Goal: Submit feedback/report problem: Submit feedback/report problem

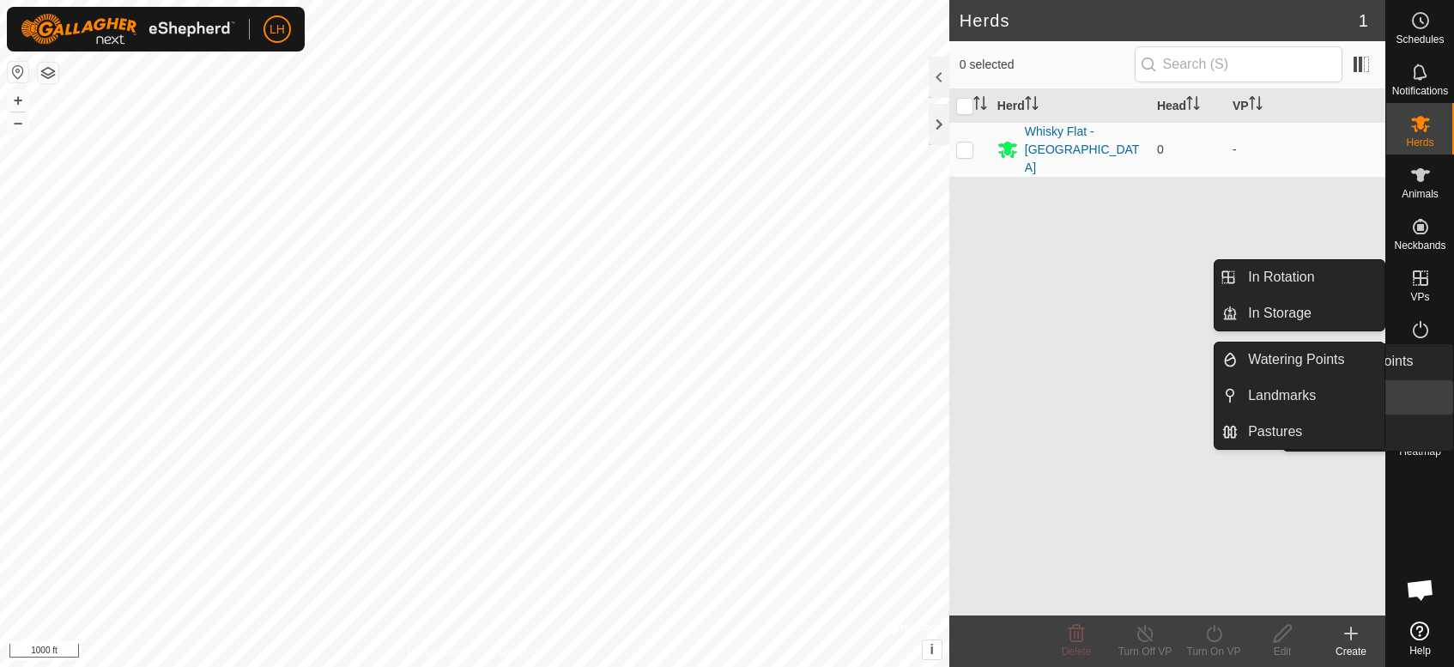
click at [1424, 386] on icon at bounding box center [1420, 381] width 21 height 21
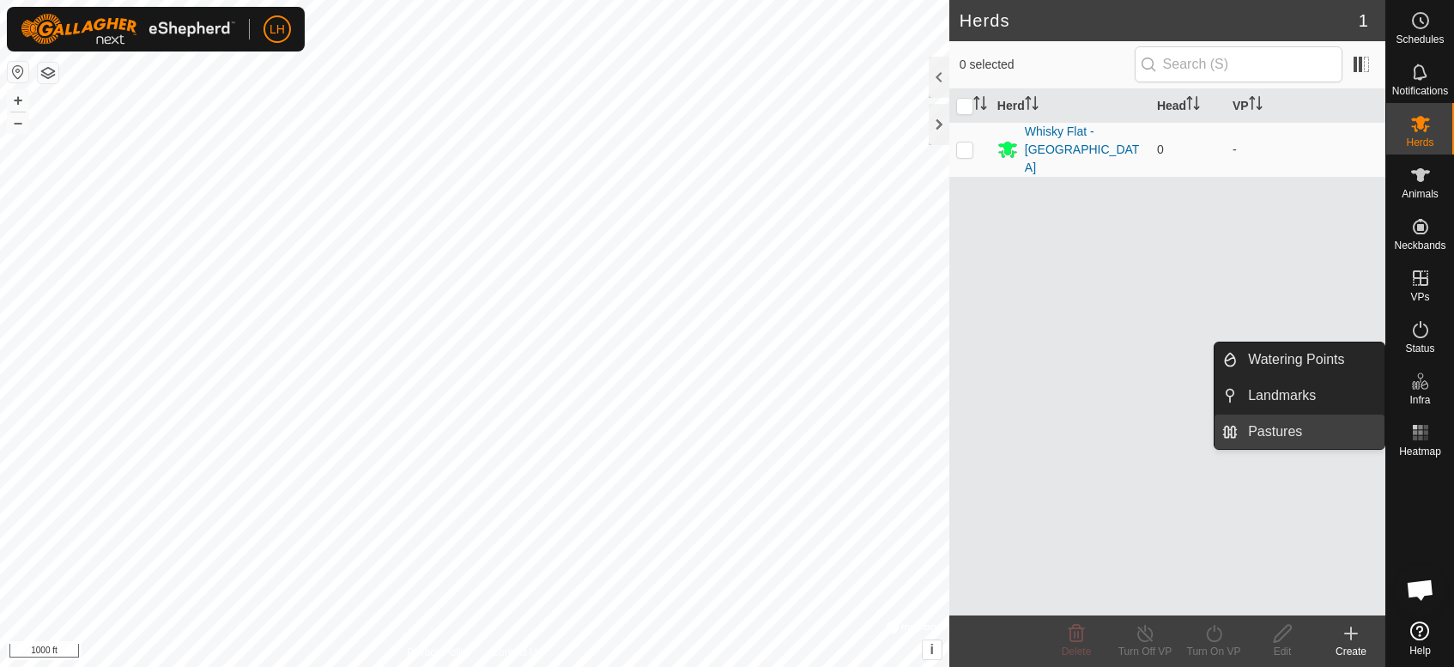
click at [1273, 430] on link "Pastures" at bounding box center [1310, 431] width 147 height 34
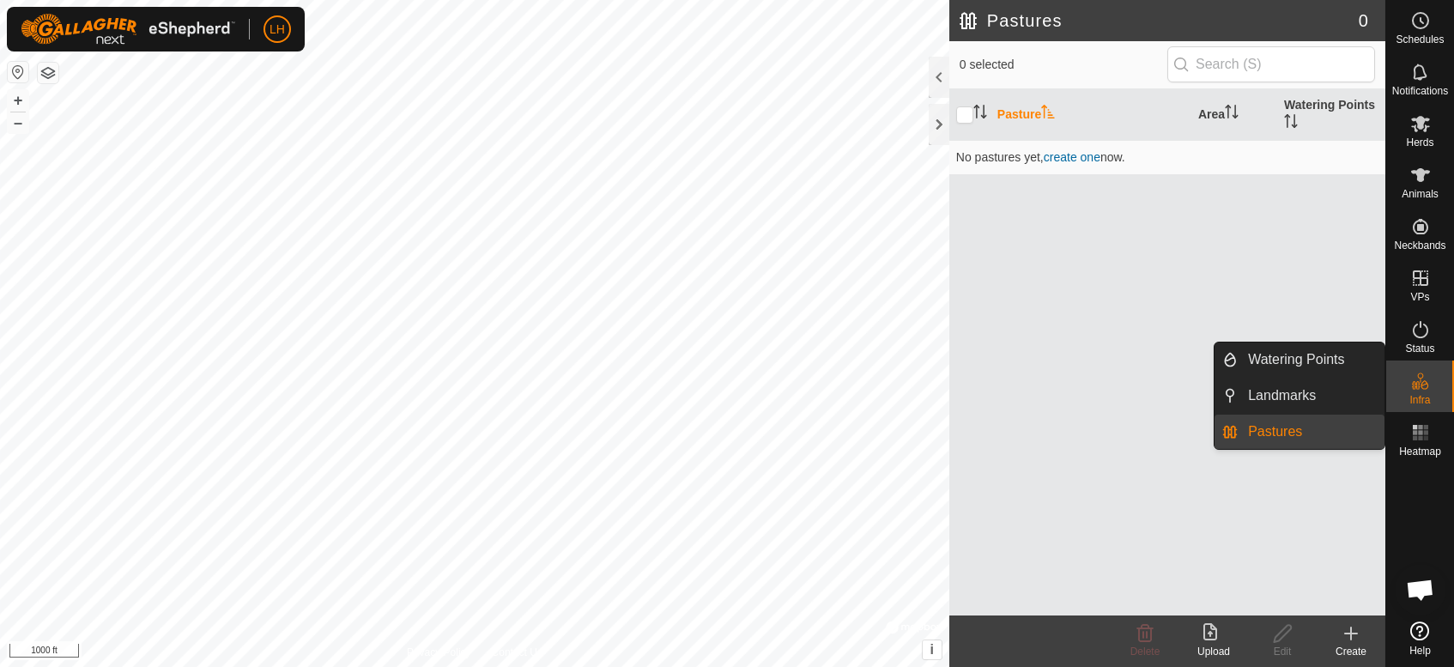
click at [1278, 432] on link "Pastures" at bounding box center [1310, 431] width 147 height 34
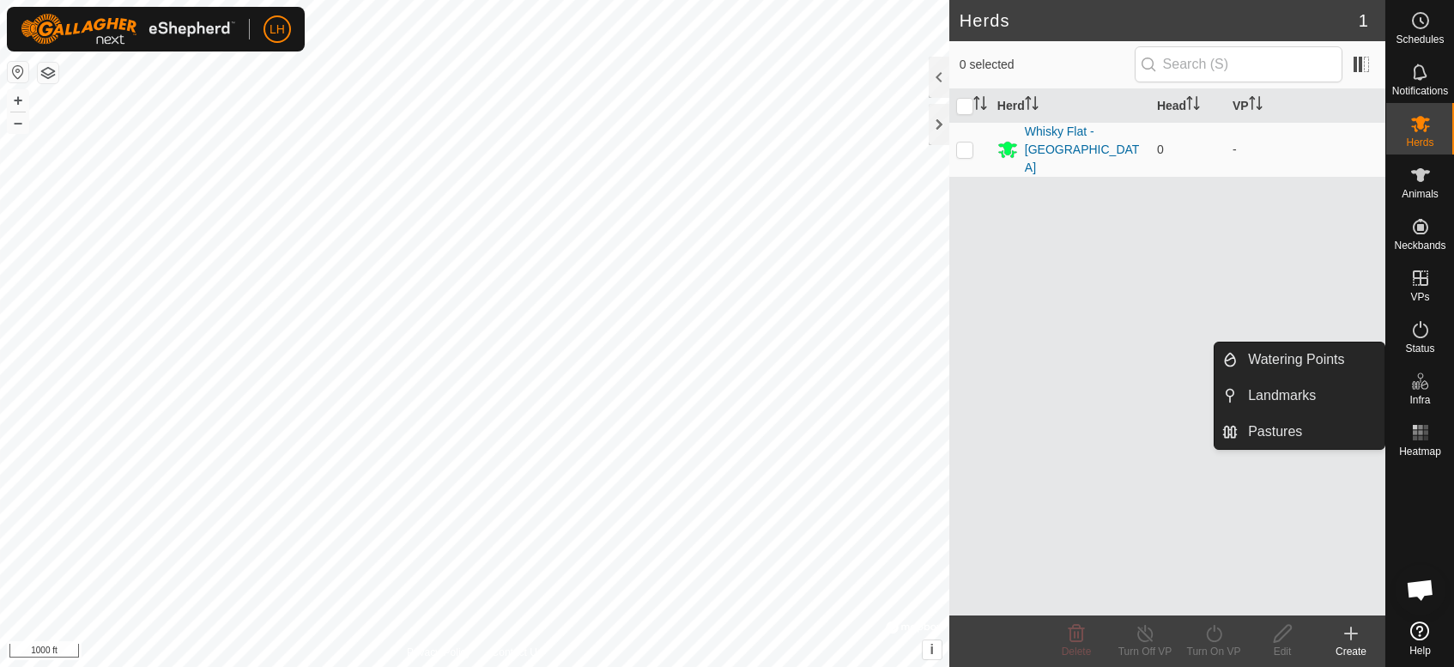
click at [1421, 368] on es-infrastructure-svg-icon at bounding box center [1420, 380] width 31 height 27
click at [1254, 438] on link "Pastures" at bounding box center [1310, 431] width 147 height 34
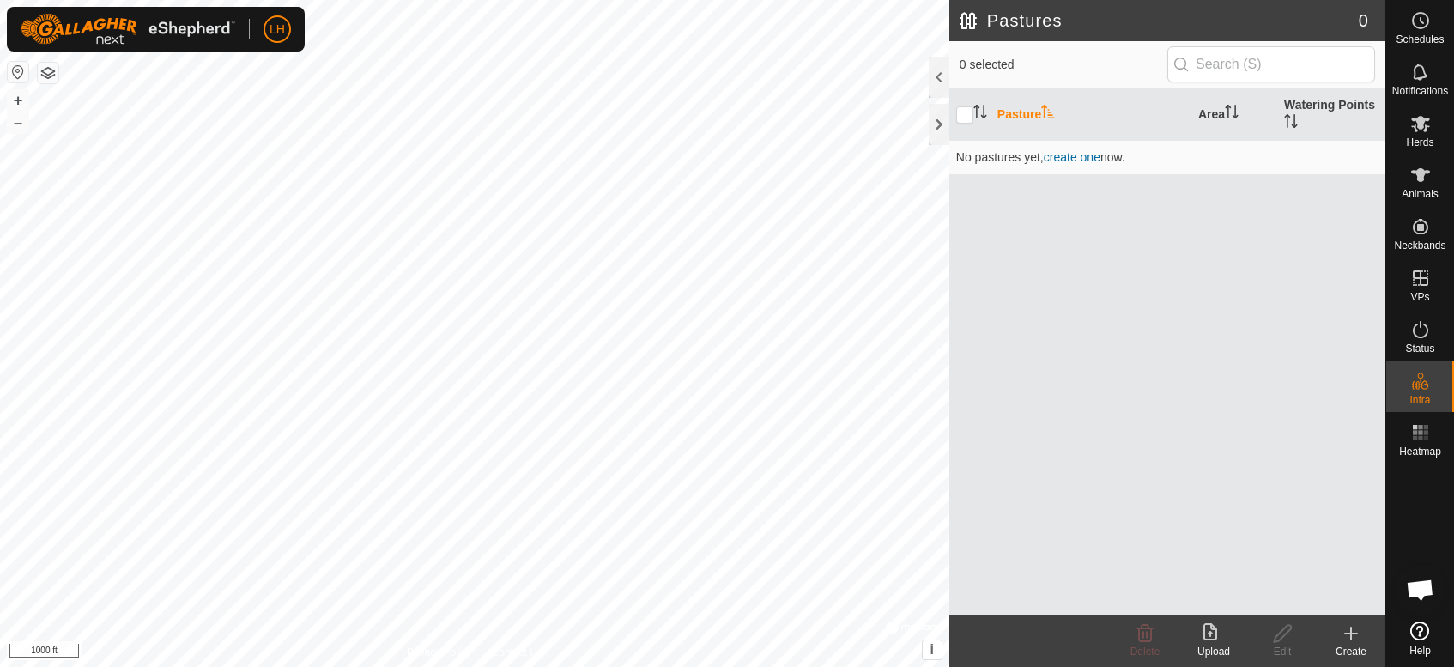
click at [1219, 642] on icon at bounding box center [1213, 633] width 21 height 21
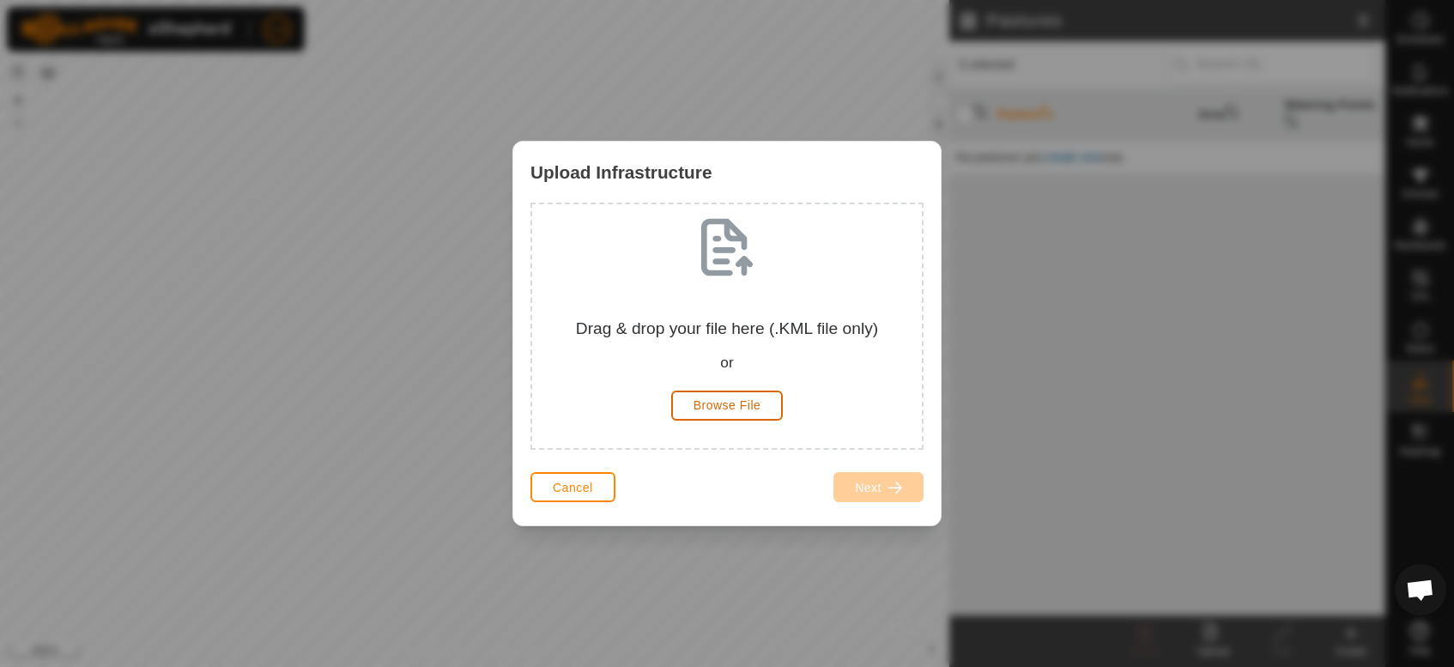
click at [710, 406] on span "Browse File" at bounding box center [727, 405] width 68 height 14
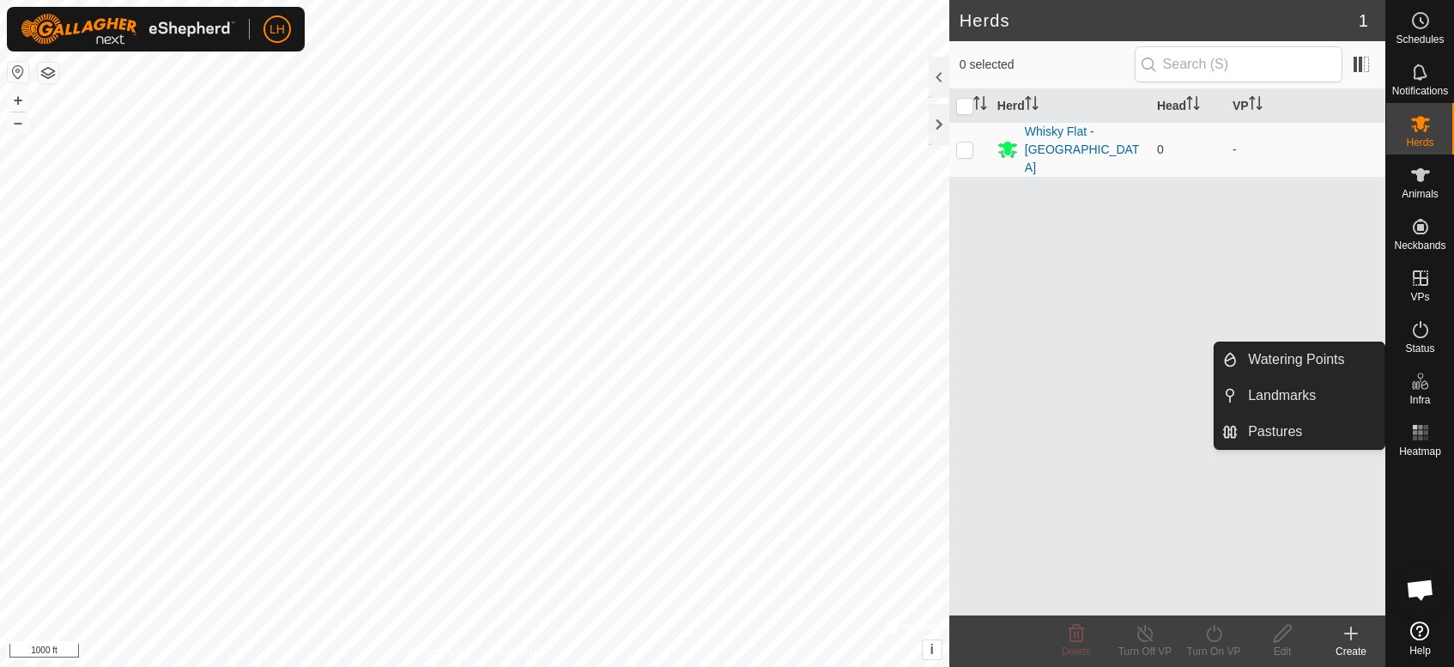
click at [1425, 378] on icon at bounding box center [1420, 381] width 21 height 21
click at [1295, 423] on link "Pastures" at bounding box center [1310, 431] width 147 height 34
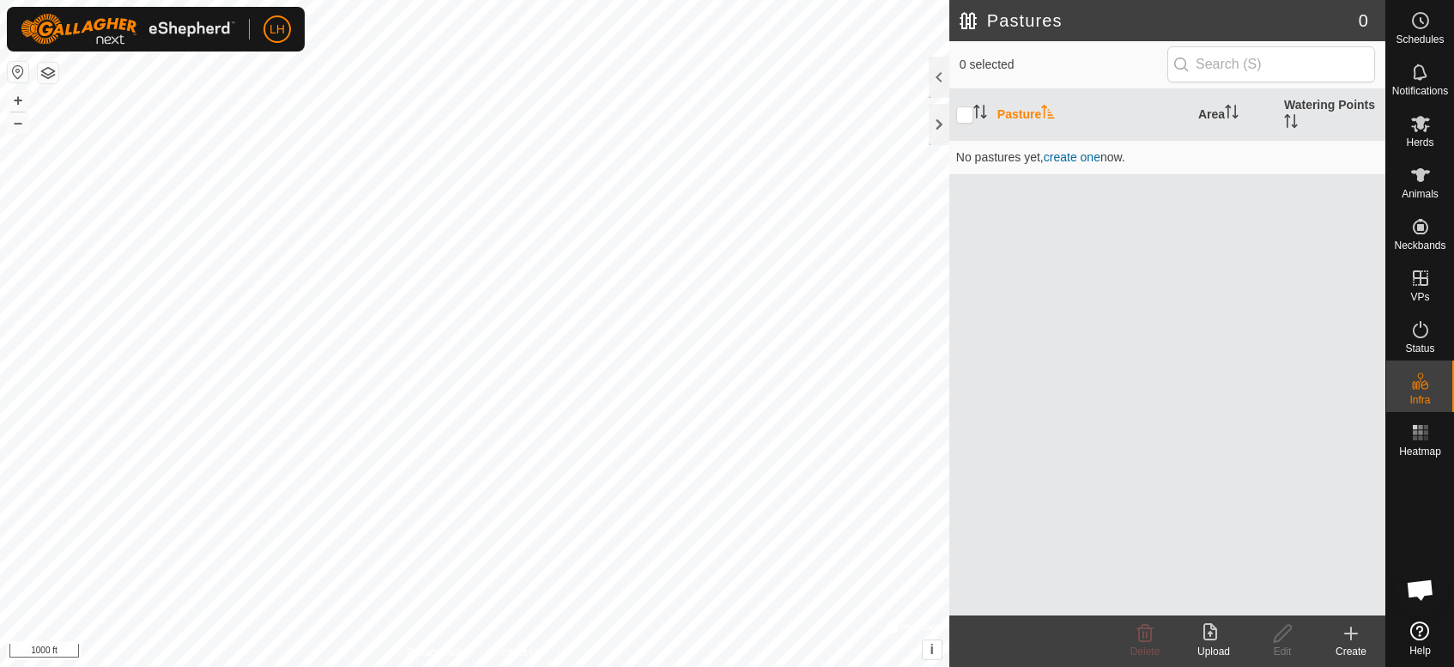
click at [49, 77] on button "button" at bounding box center [48, 73] width 21 height 21
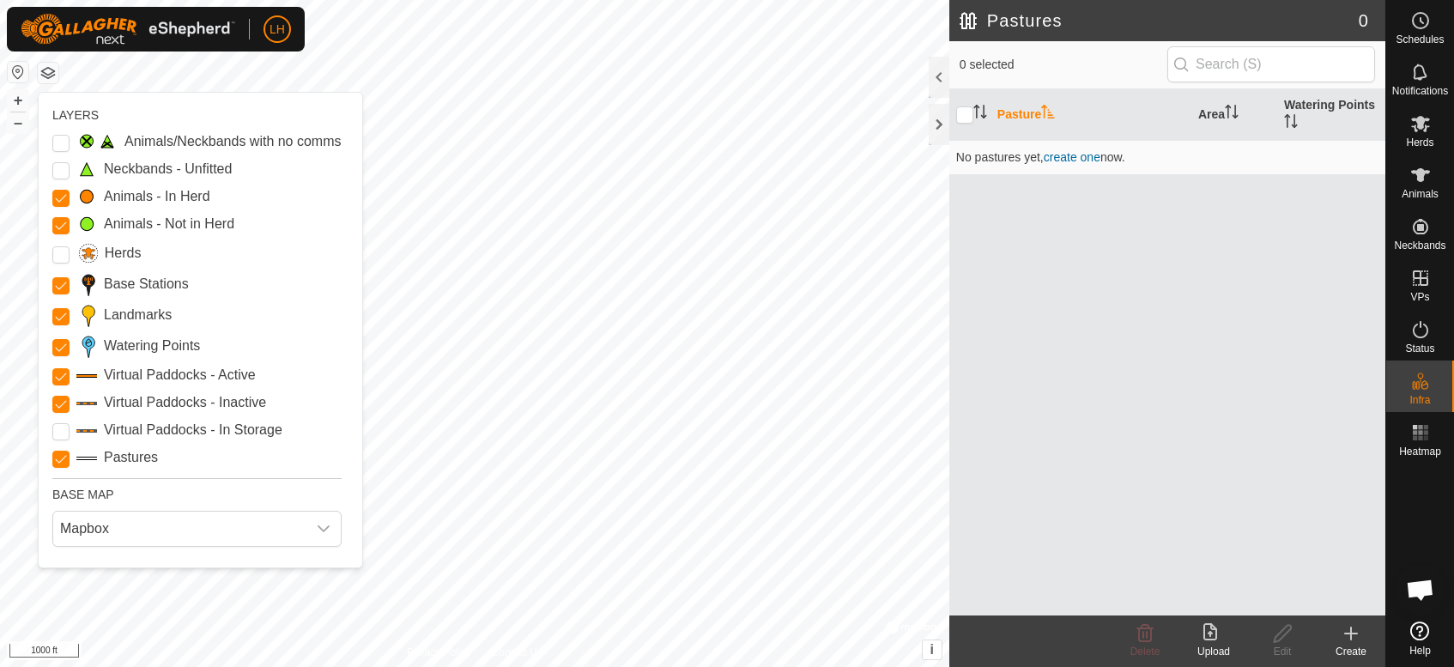
click at [49, 77] on button "button" at bounding box center [48, 73] width 21 height 21
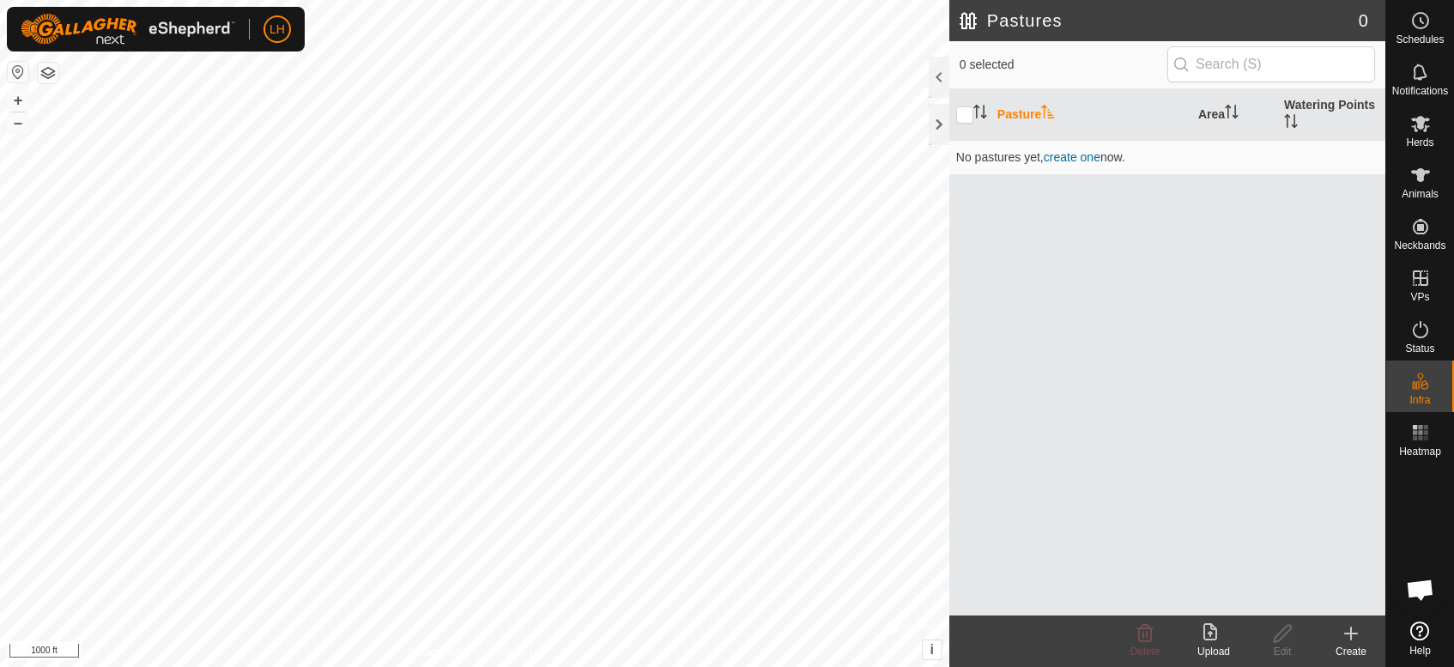
click at [1205, 624] on icon at bounding box center [1213, 633] width 21 height 21
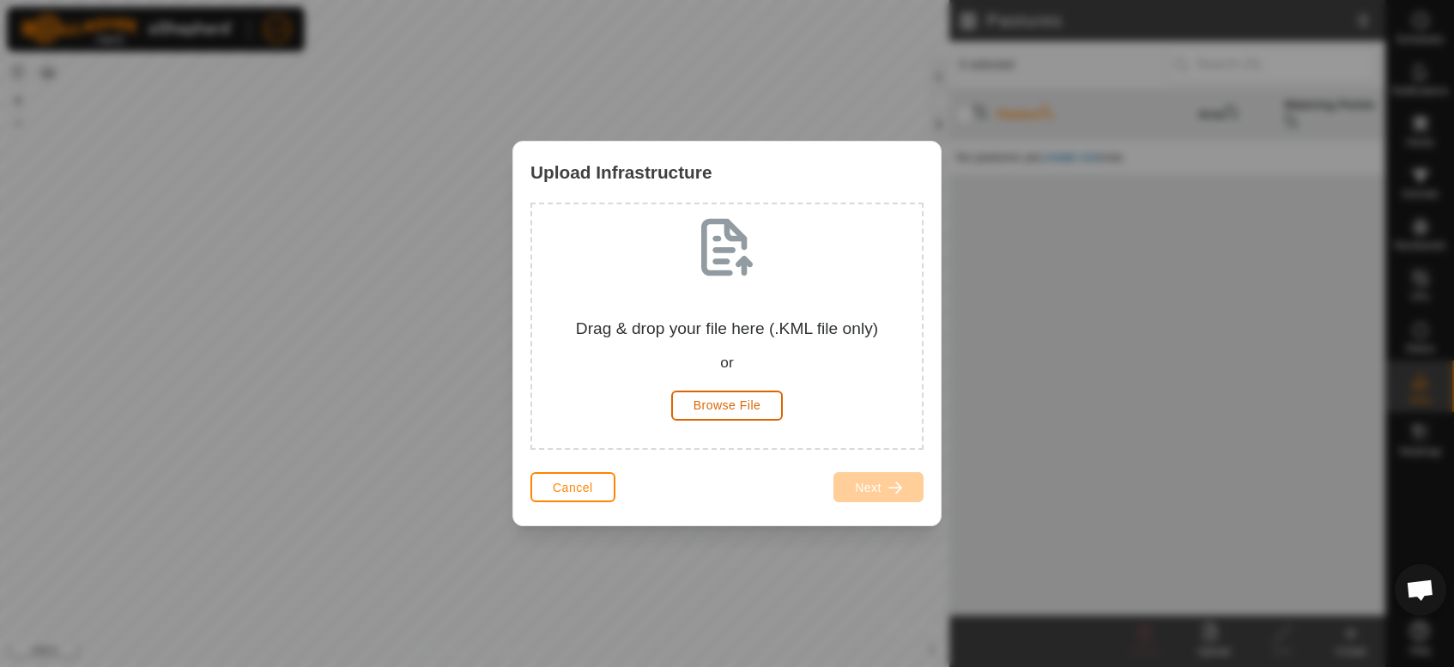
click at [728, 407] on span "Browse File" at bounding box center [727, 405] width 68 height 14
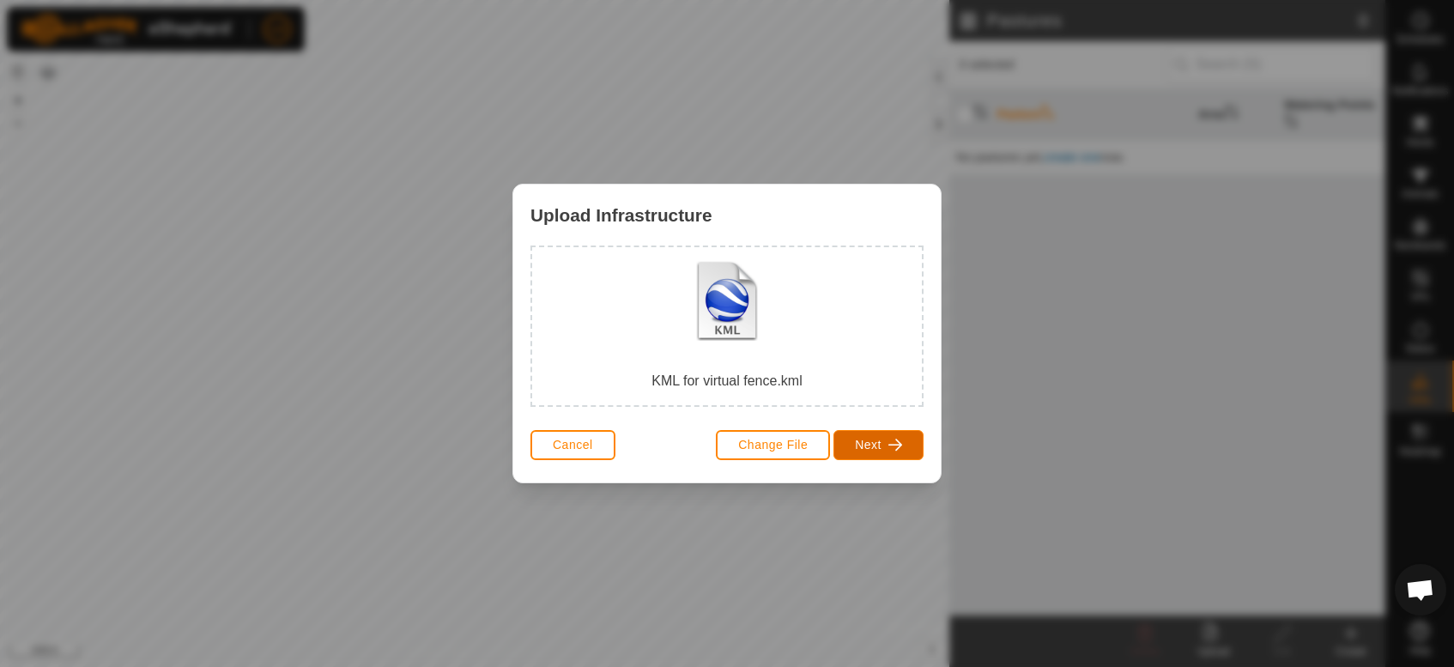
click at [892, 445] on span "button" at bounding box center [895, 445] width 14 height 14
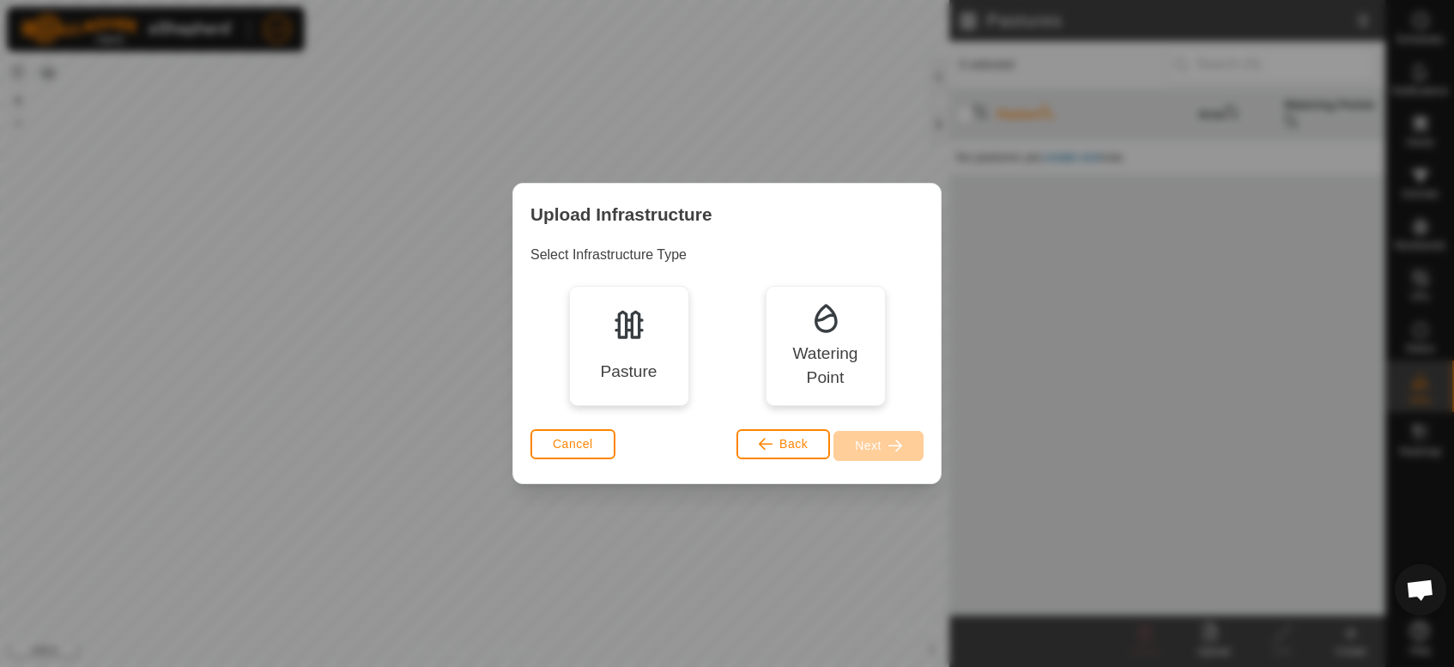
click at [614, 331] on img at bounding box center [629, 324] width 34 height 34
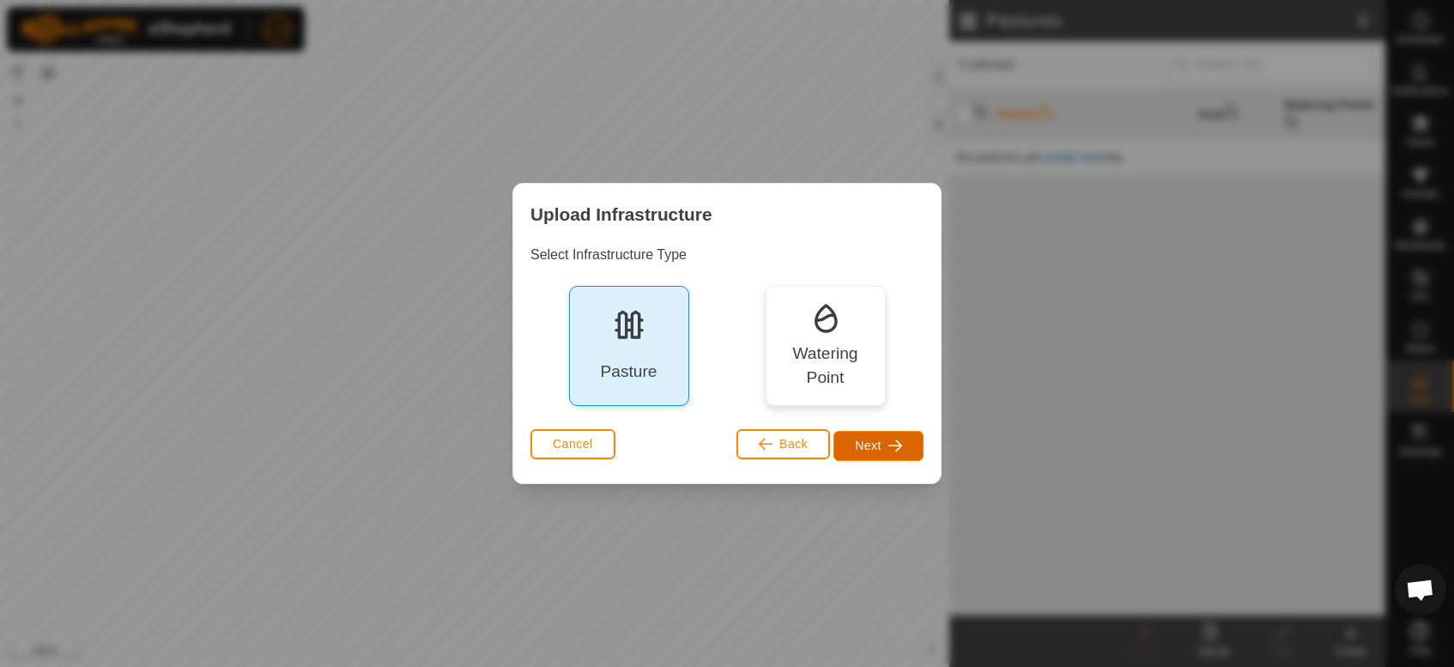
click at [909, 452] on button "Next" at bounding box center [878, 446] width 90 height 30
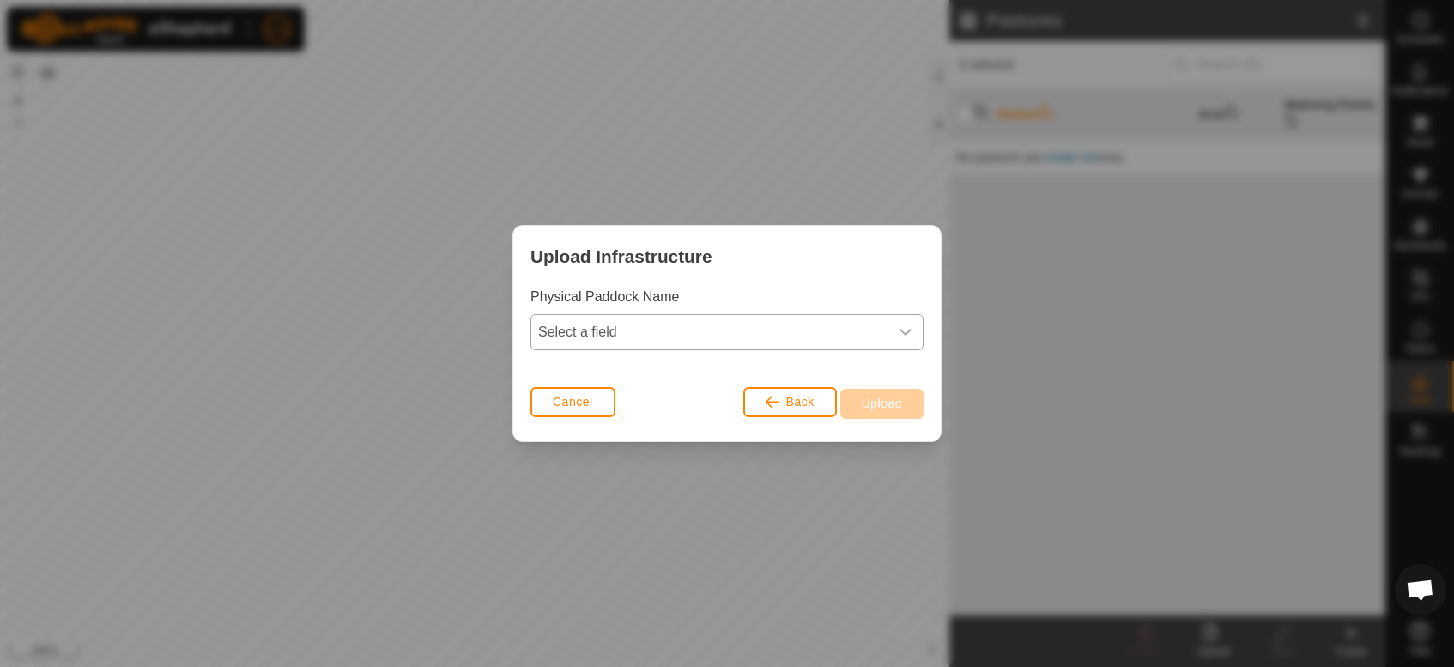
click at [898, 332] on icon "dropdown trigger" at bounding box center [905, 332] width 14 height 14
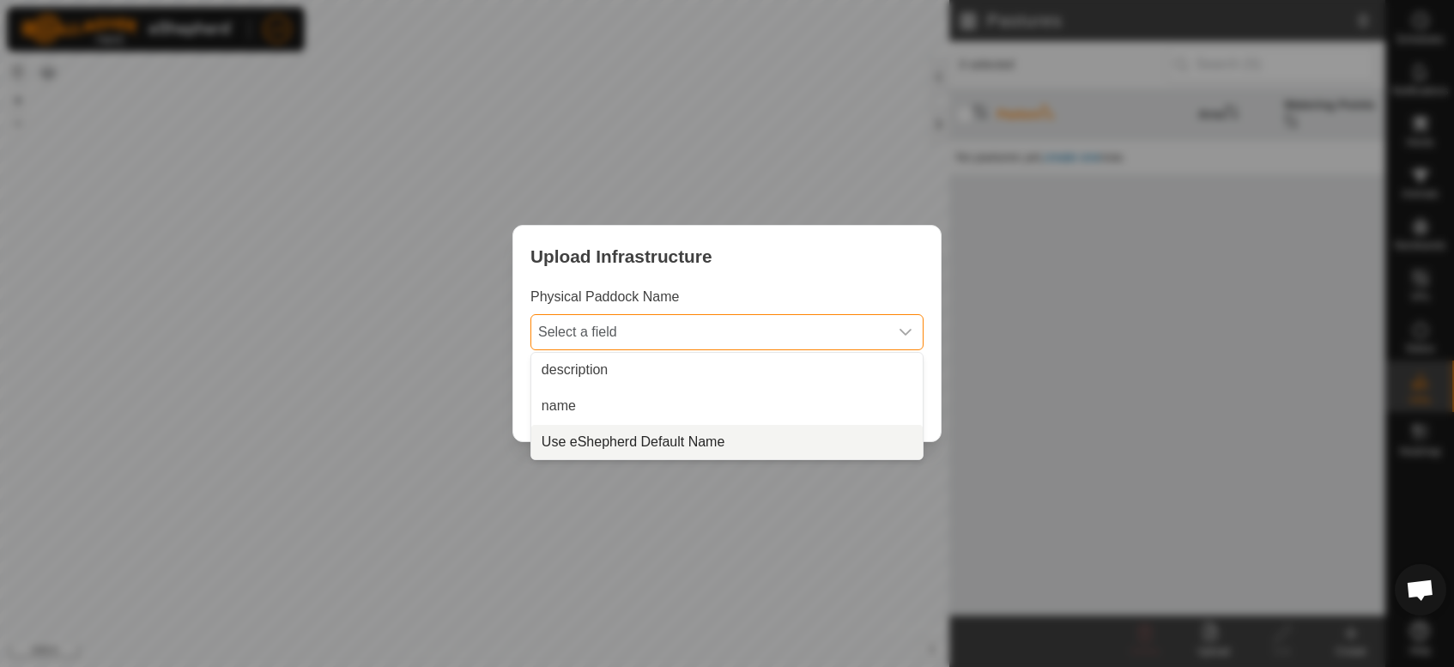
click at [895, 447] on li "Use eShepherd Default Name" at bounding box center [726, 442] width 391 height 34
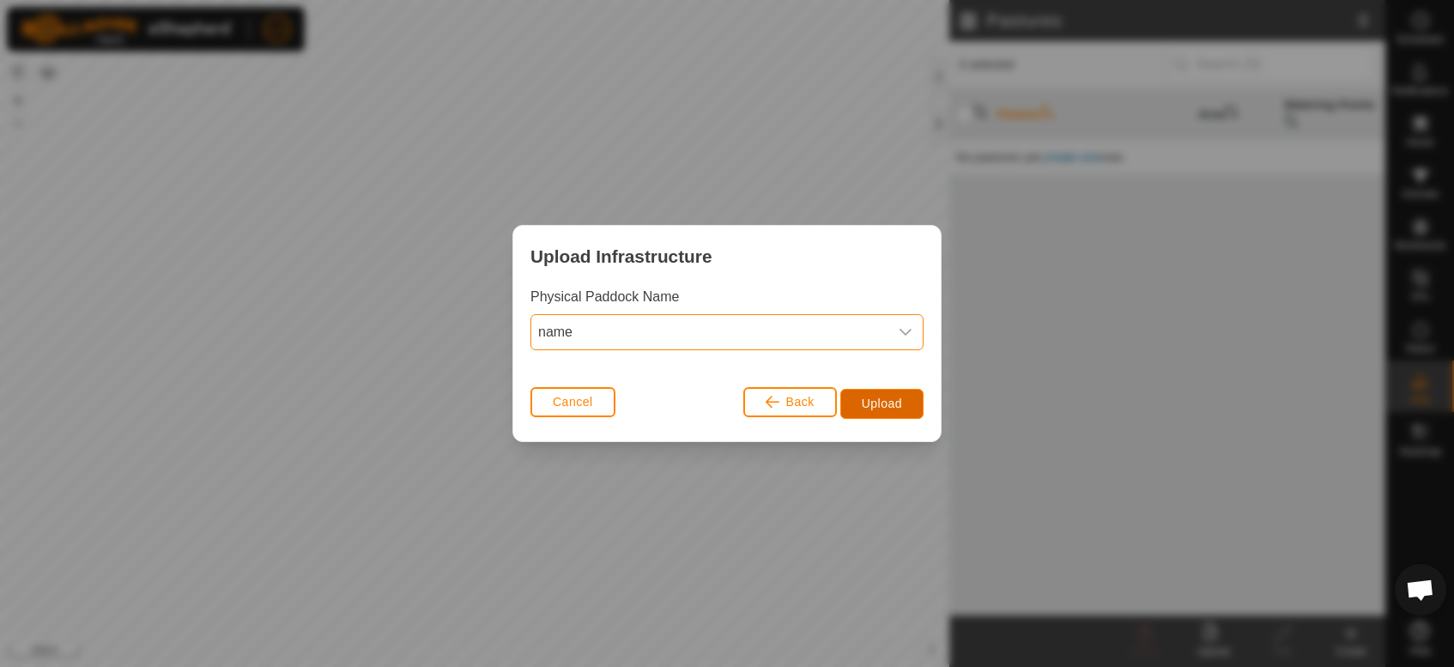
click at [890, 390] on button "Upload" at bounding box center [881, 404] width 83 height 30
click at [883, 408] on span "Upload" at bounding box center [881, 403] width 40 height 14
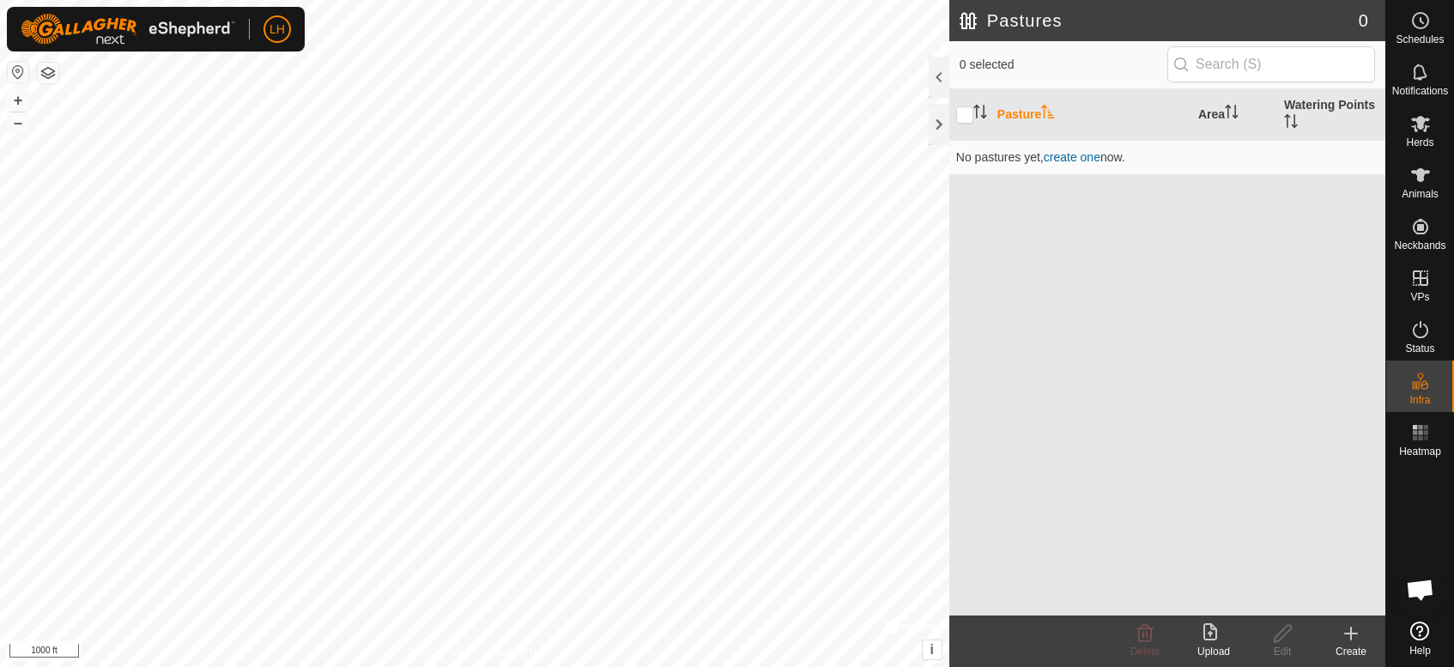
click at [1205, 634] on icon at bounding box center [1213, 633] width 21 height 21
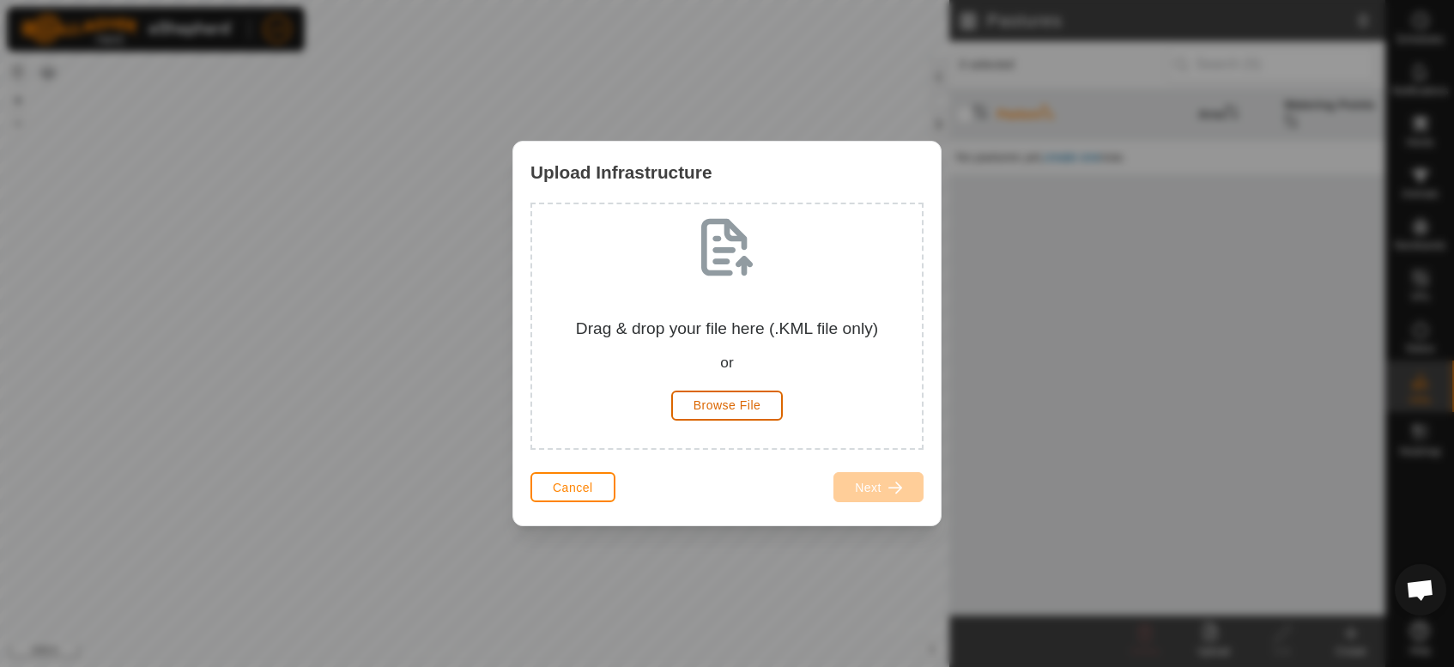
click at [748, 397] on button "Browse File" at bounding box center [727, 405] width 112 height 30
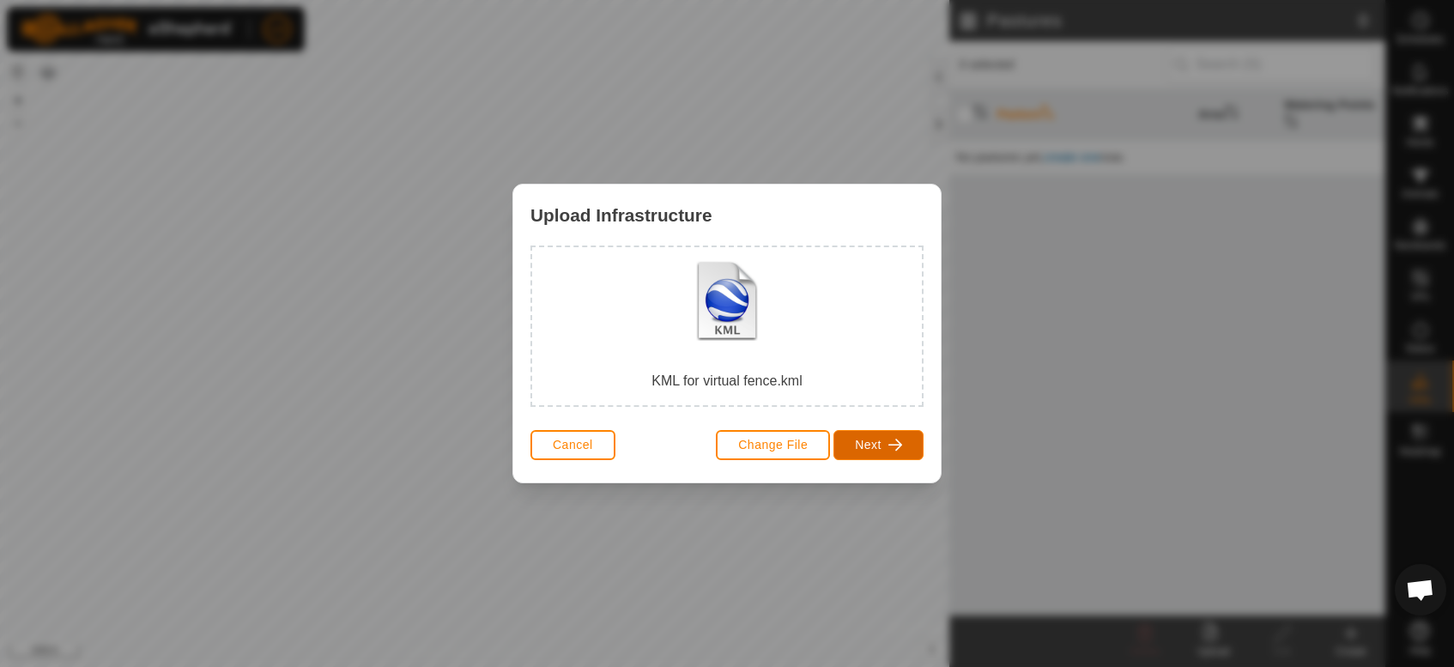
click at [892, 448] on span "button" at bounding box center [895, 445] width 14 height 14
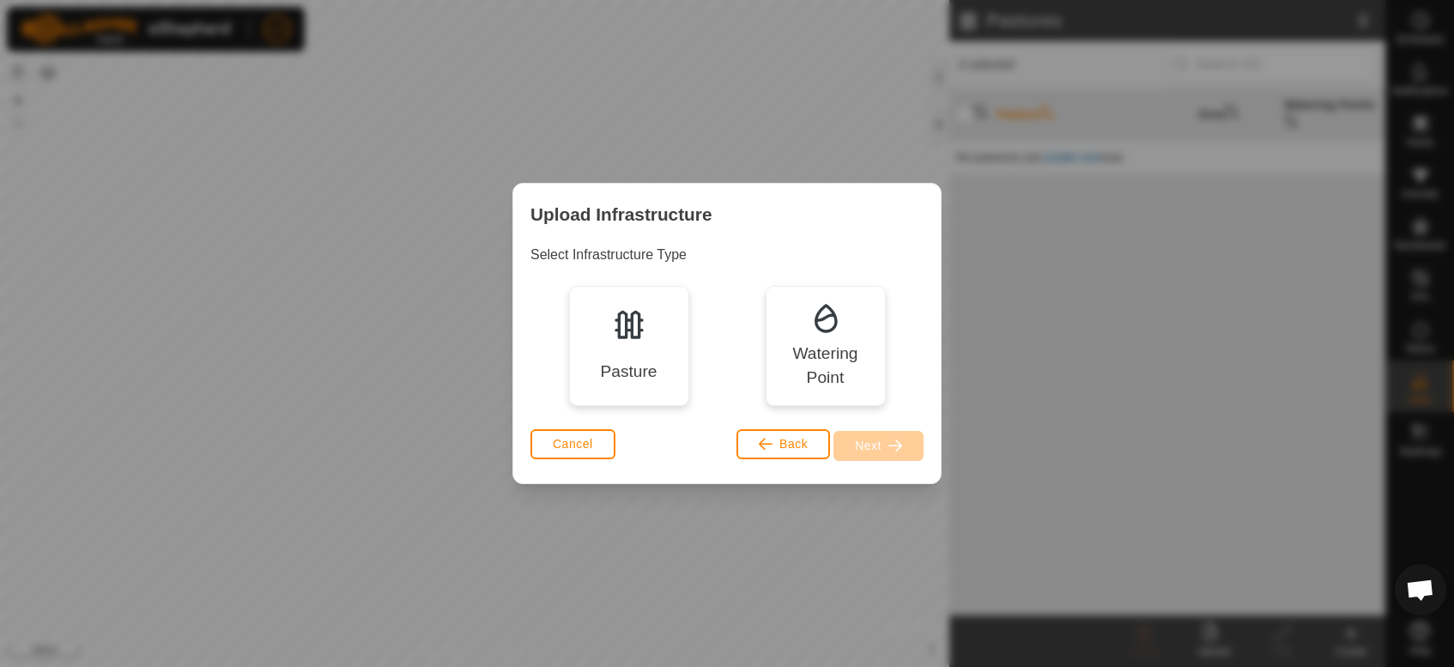
click at [606, 366] on div "Pasture" at bounding box center [628, 372] width 57 height 25
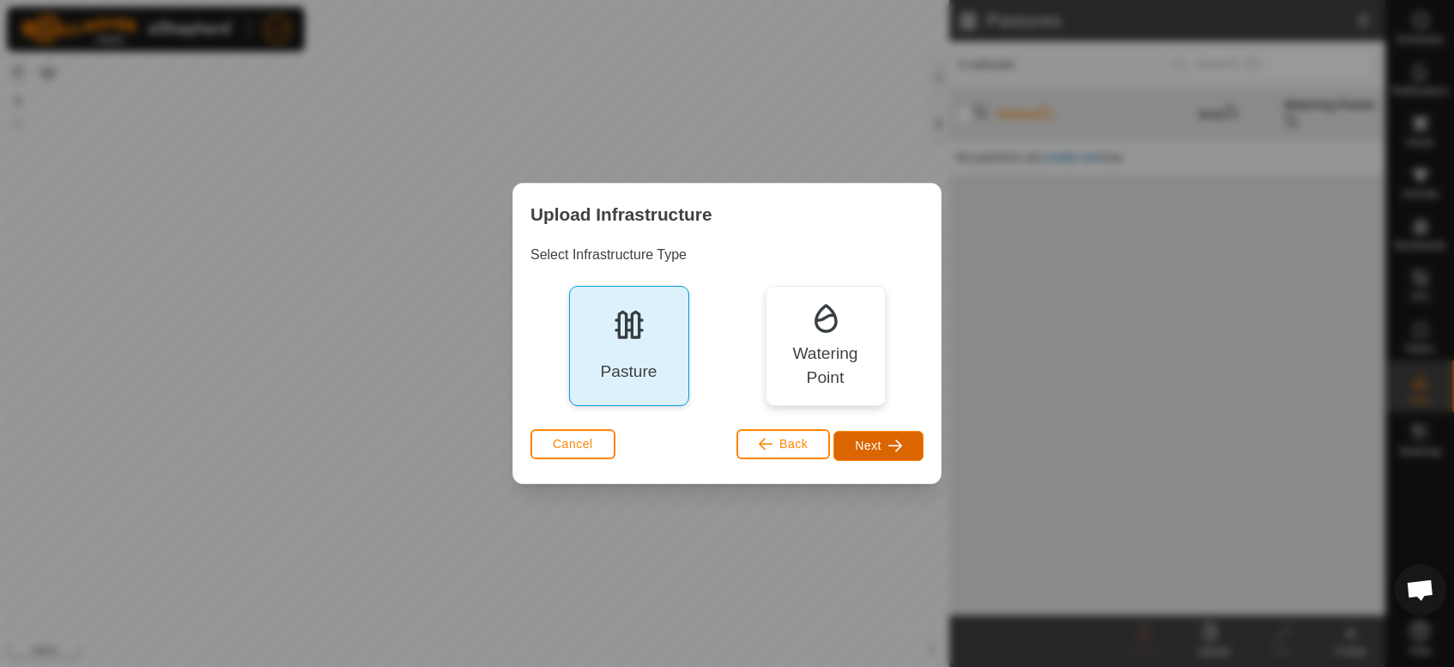
click at [916, 445] on button "Next" at bounding box center [878, 446] width 90 height 30
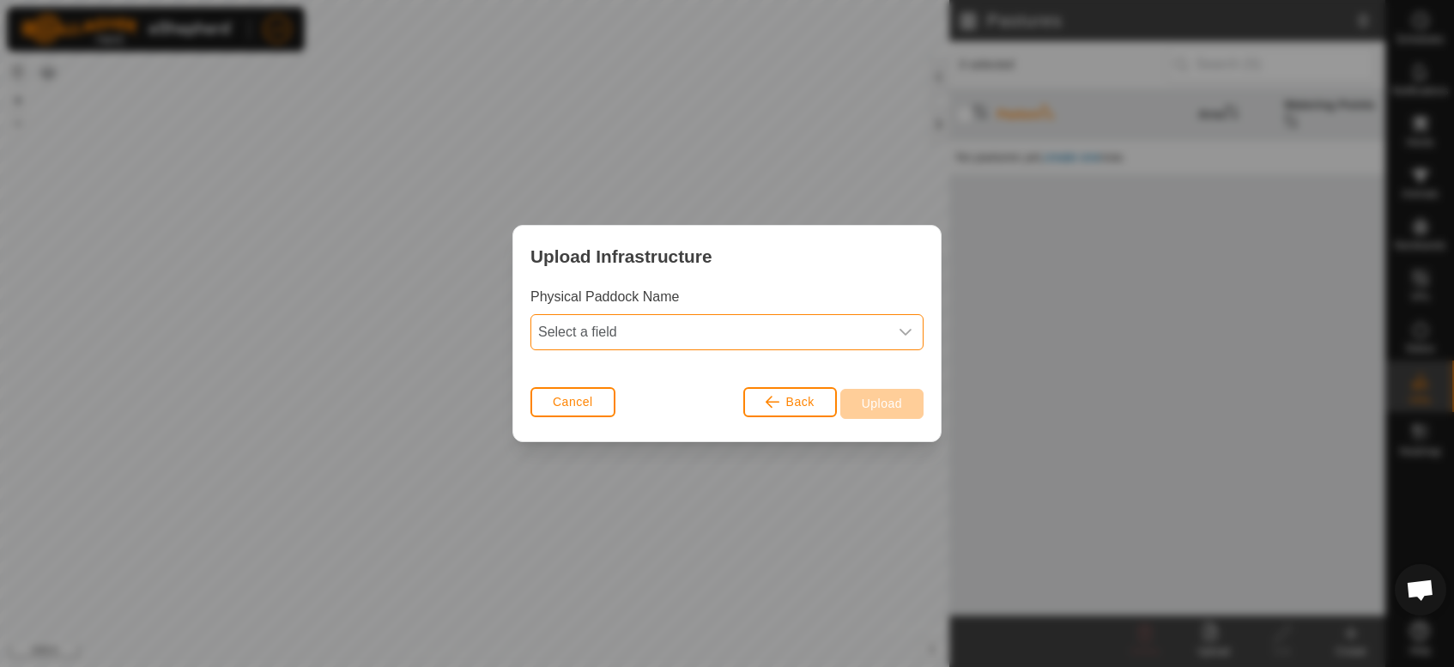
click at [877, 332] on span "Select a field" at bounding box center [709, 332] width 357 height 34
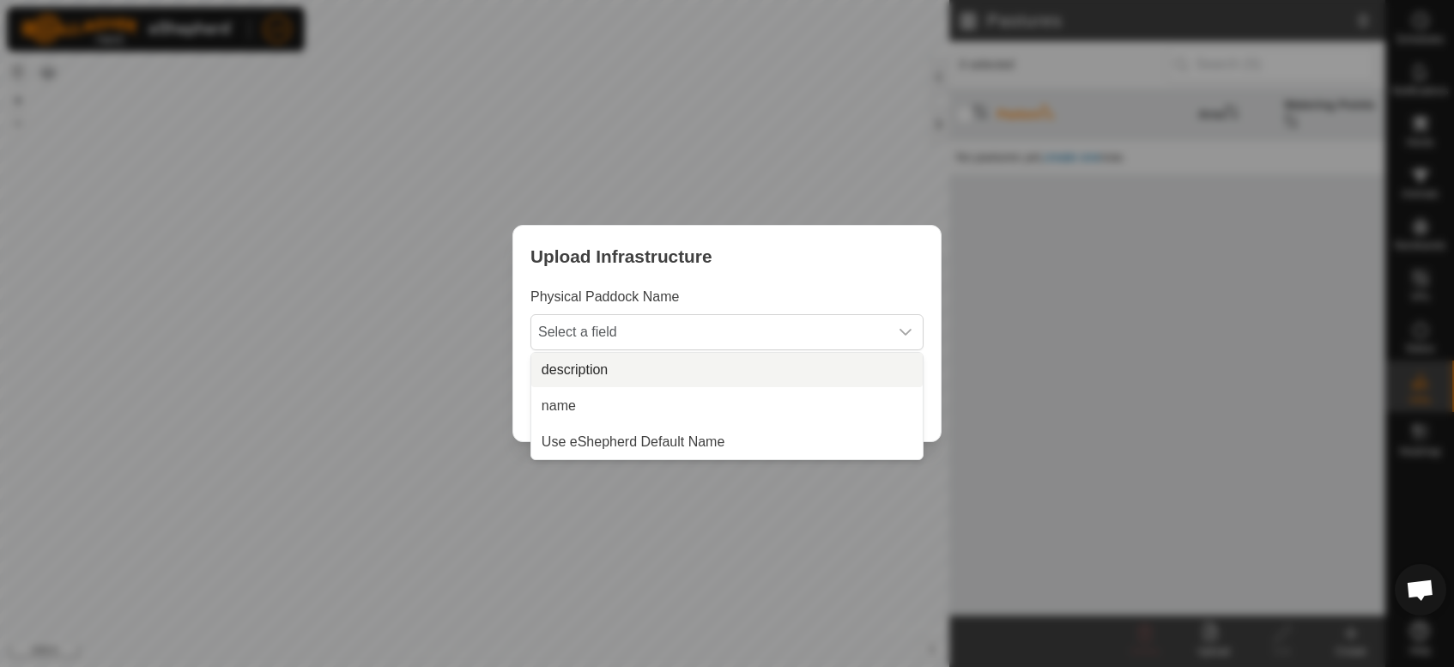
click at [874, 375] on li "description" at bounding box center [726, 370] width 391 height 34
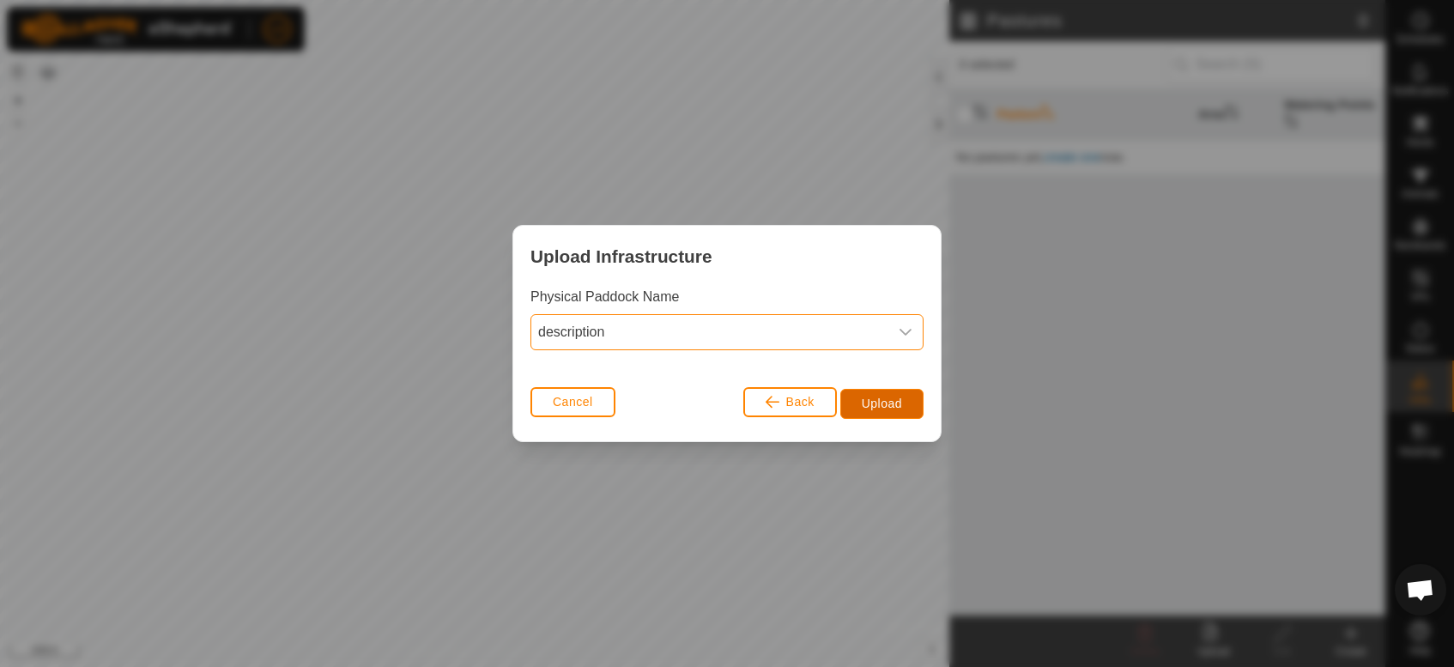
click at [878, 396] on span "Upload" at bounding box center [881, 403] width 40 height 14
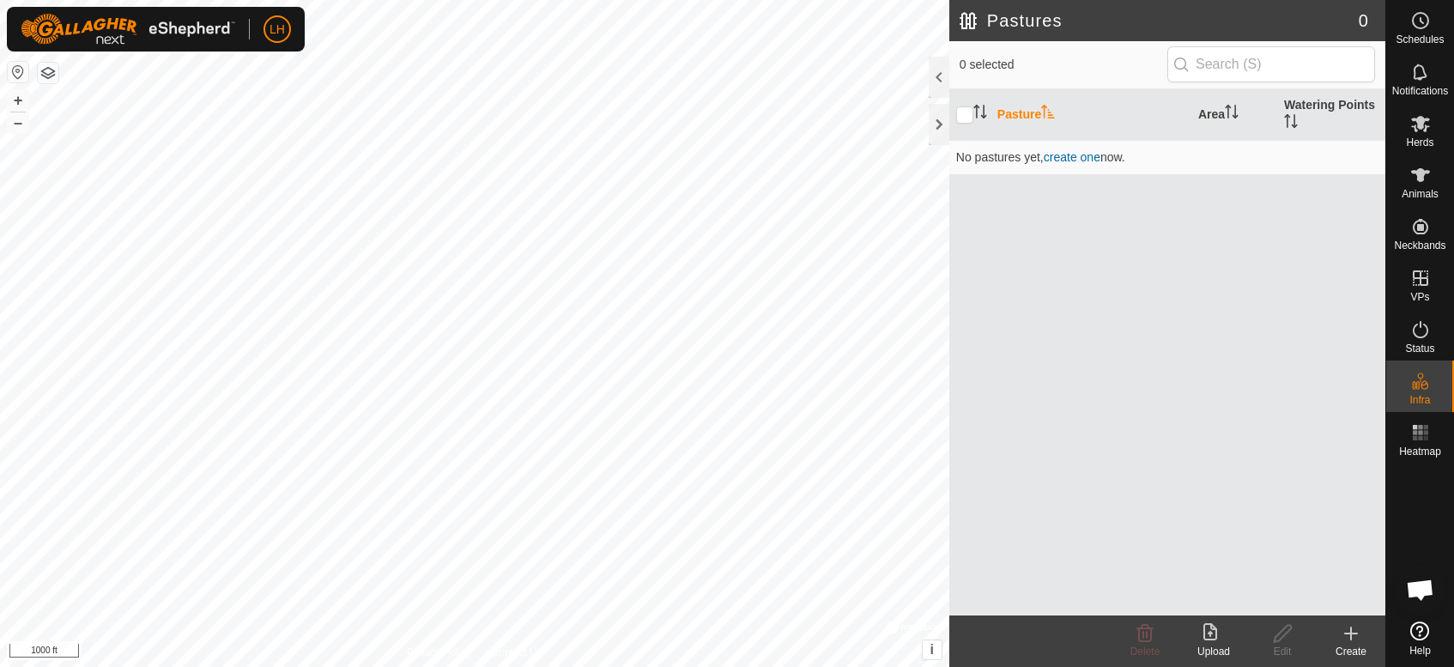
click at [1424, 579] on span "Open chat" at bounding box center [1420, 591] width 28 height 24
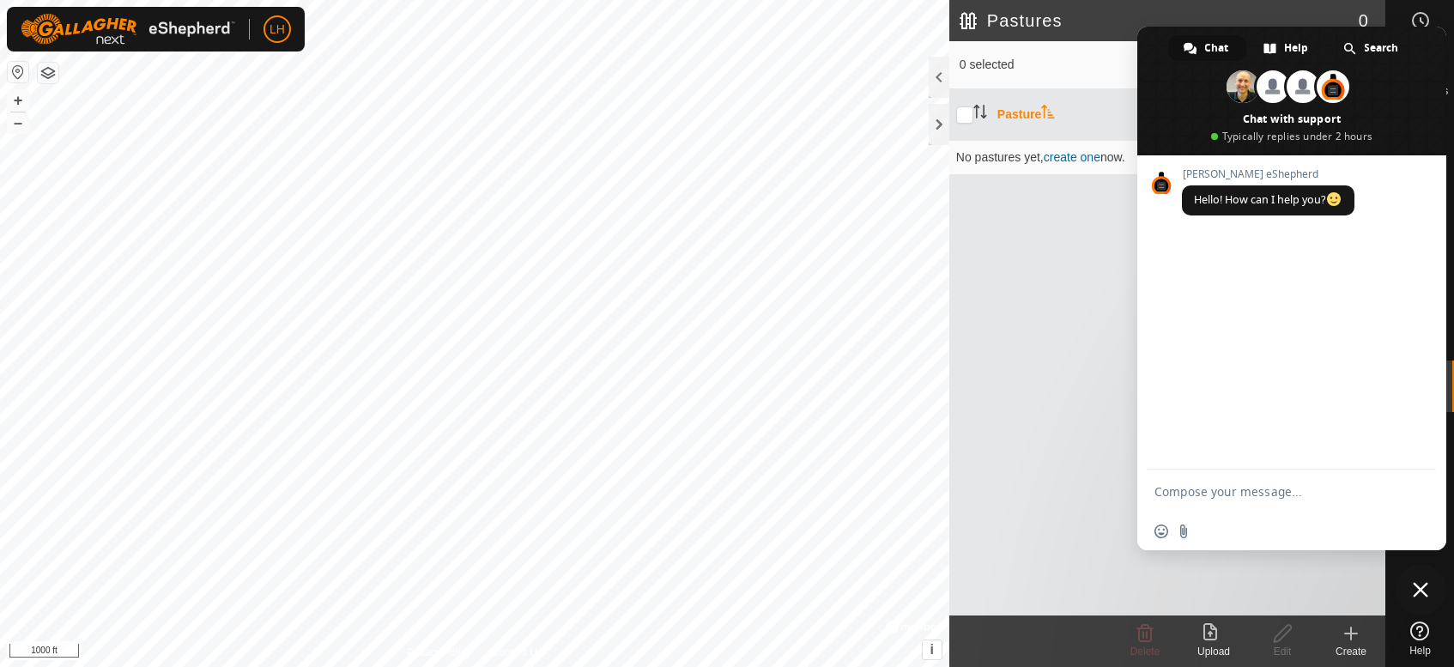
click at [1232, 493] on textarea "Compose your message..." at bounding box center [1272, 491] width 237 height 15
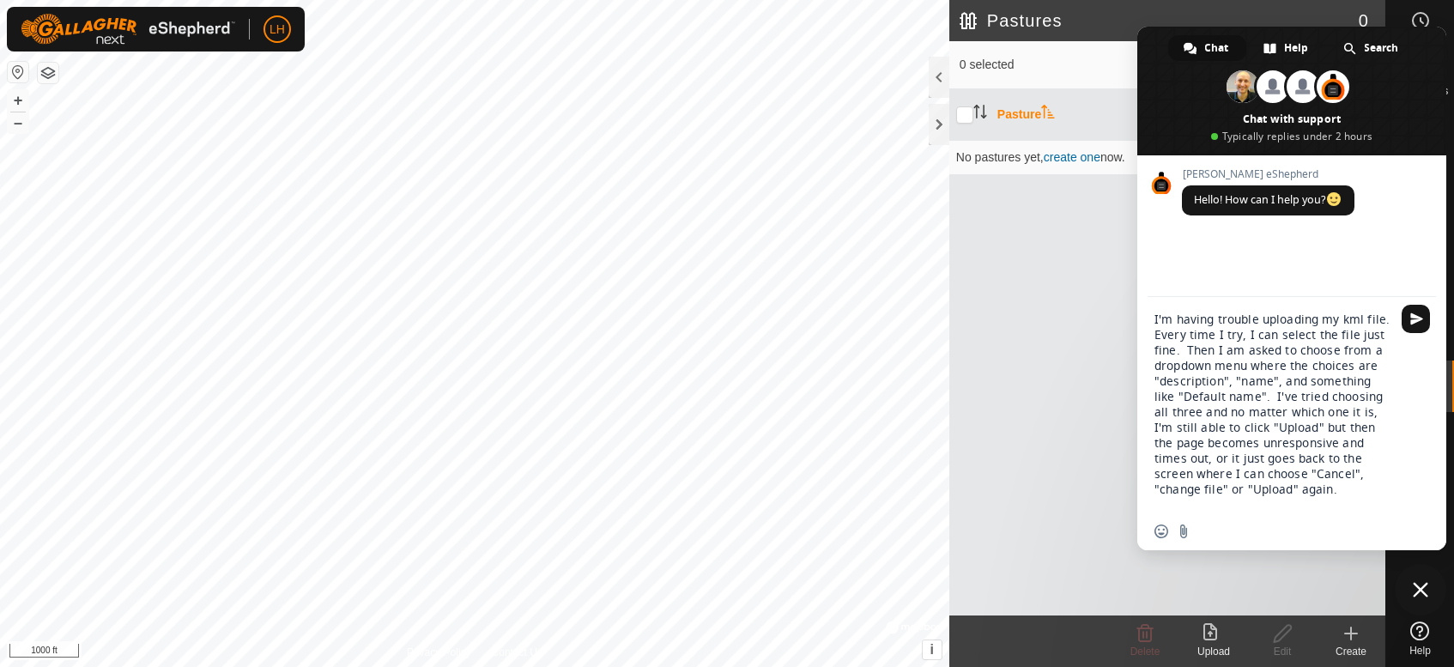
type textarea "I'm having trouble uploading my kml file. Every time I try, I can select the fi…"
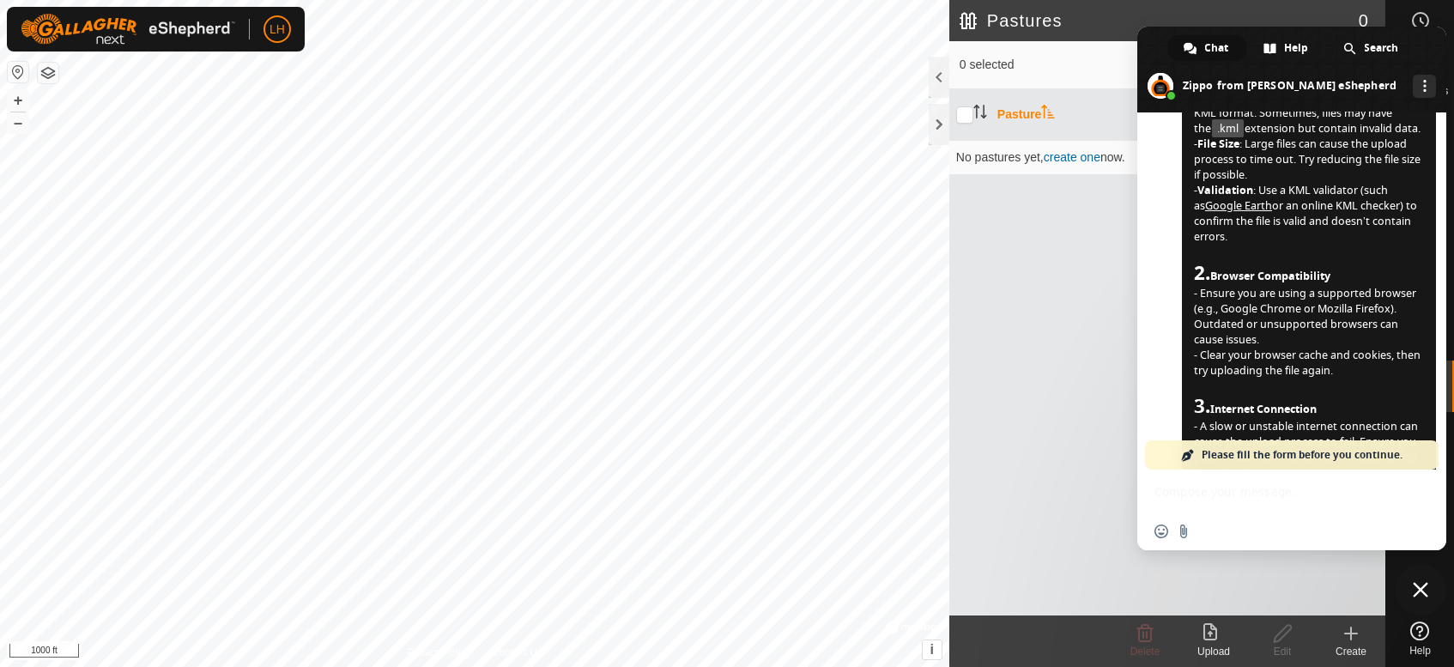
scroll to position [544, 0]
